Goal: Transaction & Acquisition: Book appointment/travel/reservation

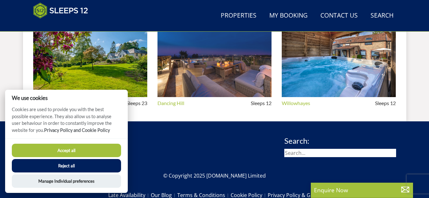
scroll to position [678, 0]
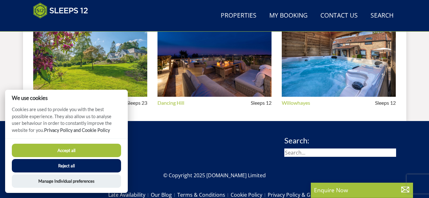
click at [117, 51] on img at bounding box center [90, 60] width 114 height 74
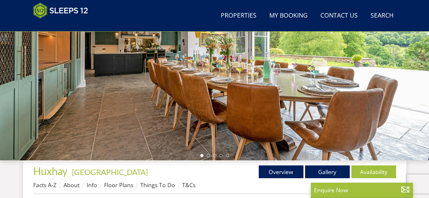
scroll to position [128, 0]
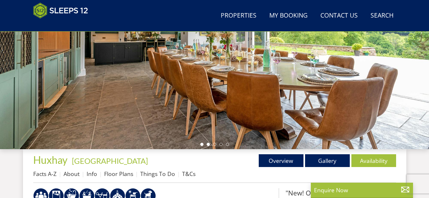
click at [207, 146] on li at bounding box center [208, 144] width 3 height 3
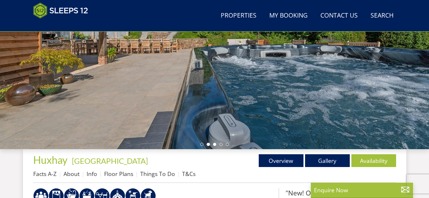
click at [214, 146] on li at bounding box center [214, 144] width 3 height 3
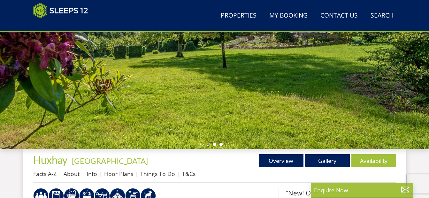
click at [221, 144] on li at bounding box center [220, 144] width 3 height 3
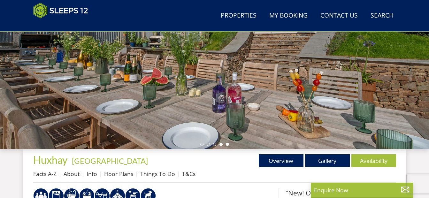
click at [228, 144] on li at bounding box center [227, 144] width 3 height 3
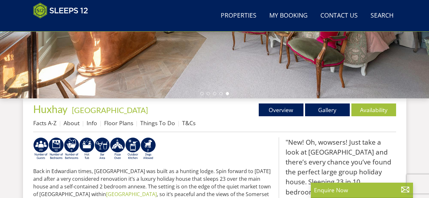
scroll to position [192, 0]
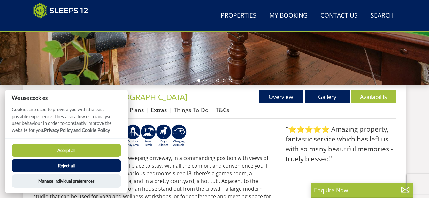
scroll to position [639, 0]
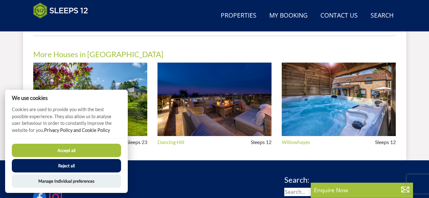
click at [82, 149] on button "Accept all" at bounding box center [66, 150] width 109 height 13
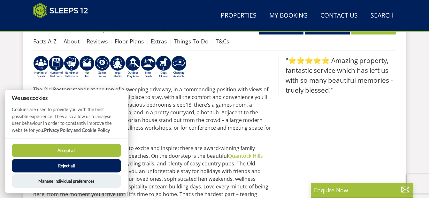
scroll to position [272, 0]
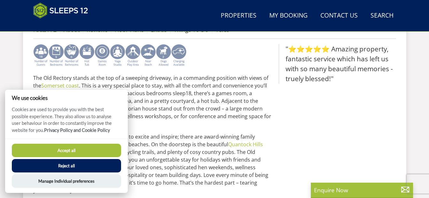
click at [133, 50] on img at bounding box center [132, 55] width 15 height 23
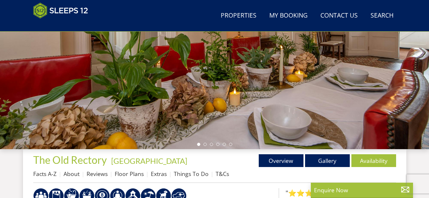
scroll to position [160, 0]
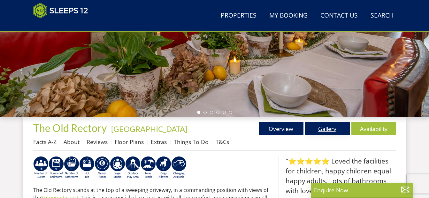
click at [326, 126] on link "Gallery" at bounding box center [327, 128] width 45 height 13
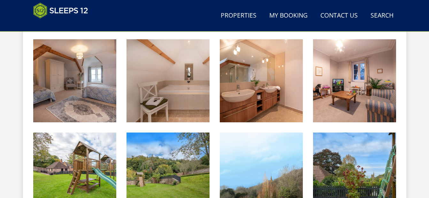
scroll to position [1149, 0]
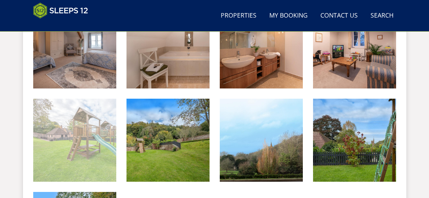
click at [87, 132] on img at bounding box center [74, 140] width 83 height 83
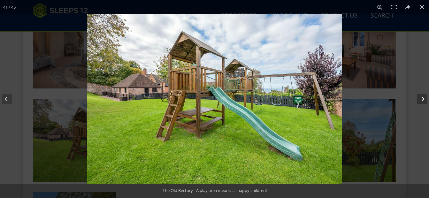
click at [421, 98] on button at bounding box center [417, 99] width 22 height 32
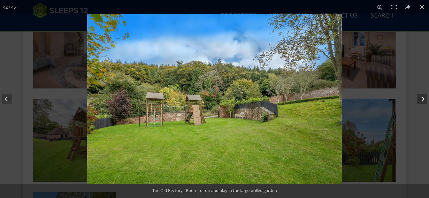
click at [421, 98] on button at bounding box center [417, 99] width 22 height 32
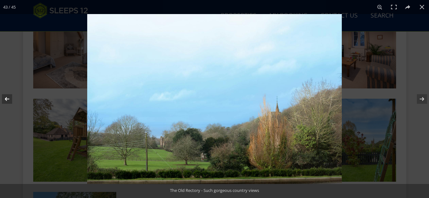
click at [5, 96] on button at bounding box center [11, 99] width 22 height 32
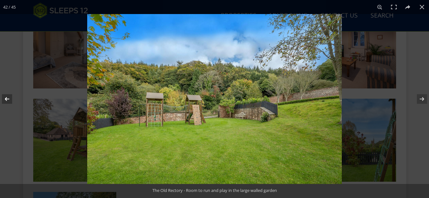
click at [6, 96] on button at bounding box center [11, 99] width 22 height 32
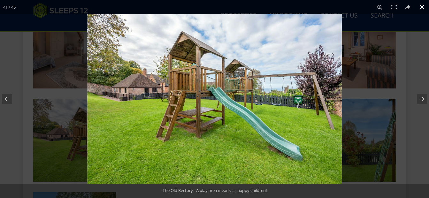
click at [31, 70] on div at bounding box center [214, 99] width 429 height 198
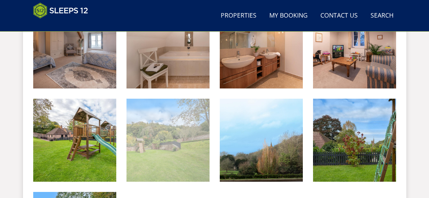
click at [160, 137] on img at bounding box center [167, 140] width 83 height 83
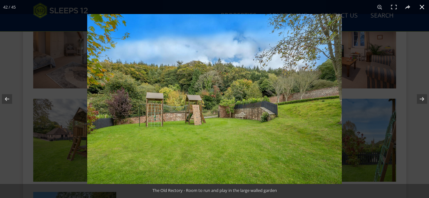
click at [421, 6] on button at bounding box center [422, 7] width 14 height 14
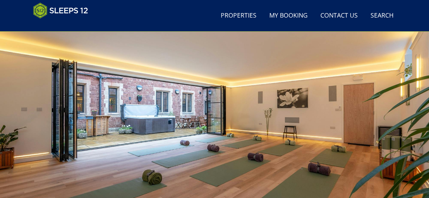
scroll to position [64, 0]
